Goal: Transaction & Acquisition: Obtain resource

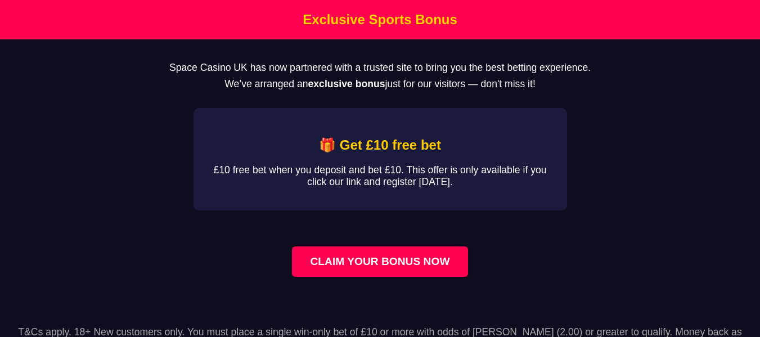
click at [347, 268] on link "CLAIM YOUR BONUS NOW" at bounding box center [380, 261] width 176 height 30
